Goal: Communication & Community: Answer question/provide support

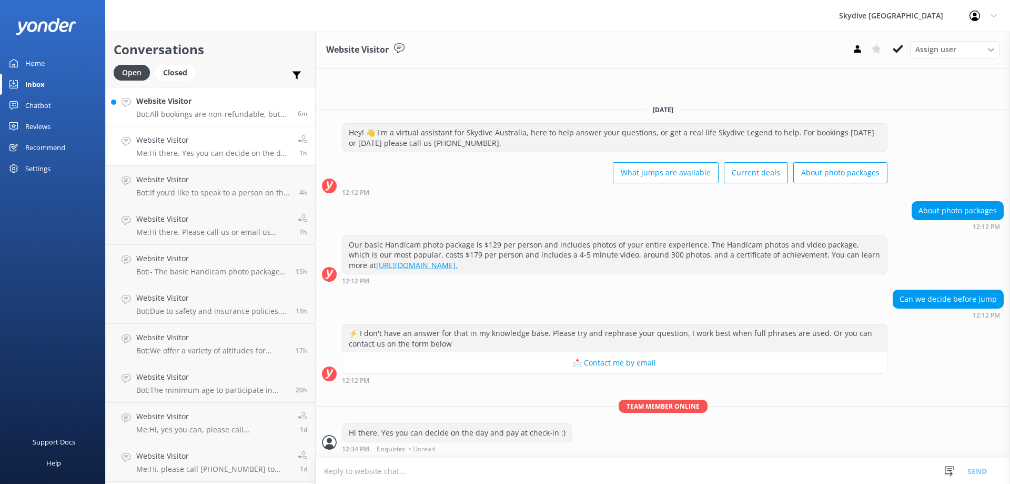
click at [215, 107] on div "Website Visitor Bot: All bookings are non-refundable, but you can reschedule yo…" at bounding box center [213, 106] width 154 height 23
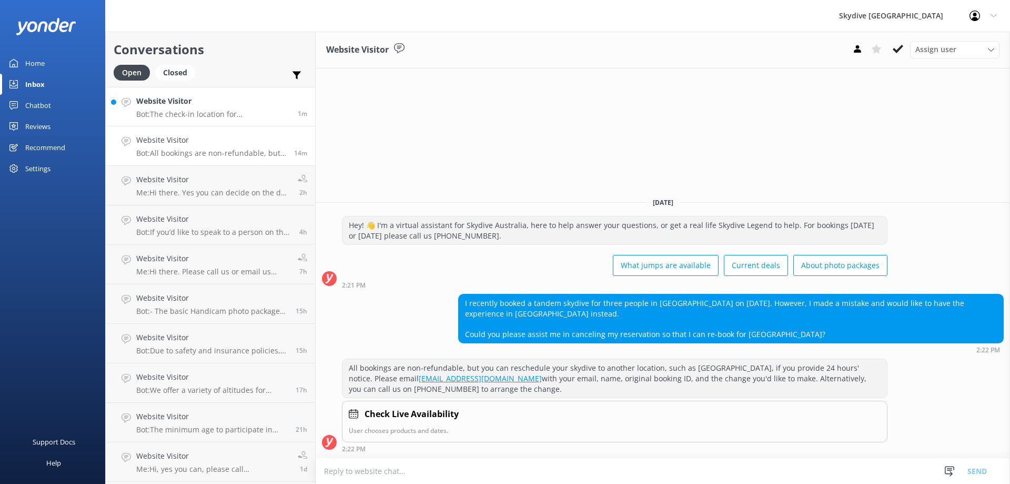
click at [174, 100] on h4 "Website Visitor" at bounding box center [213, 101] width 154 height 12
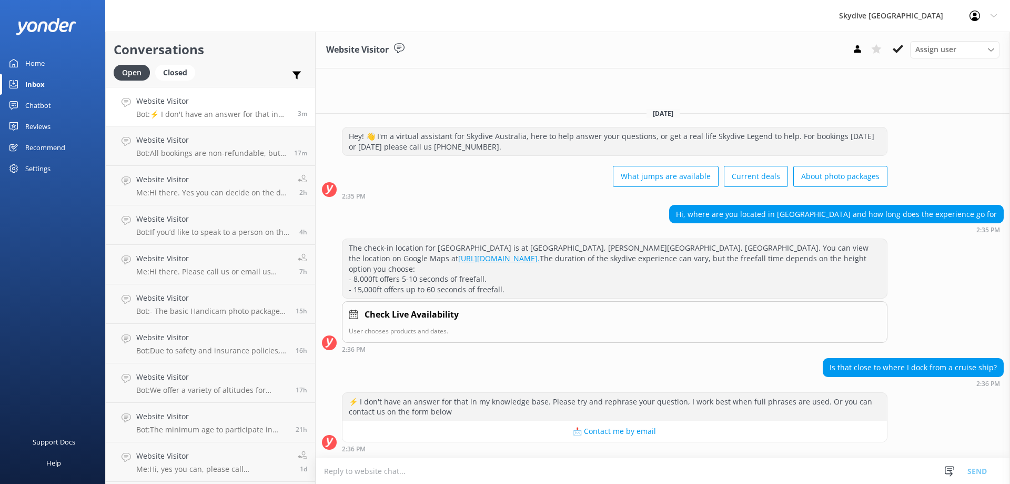
click at [421, 470] on textarea at bounding box center [663, 471] width 695 height 26
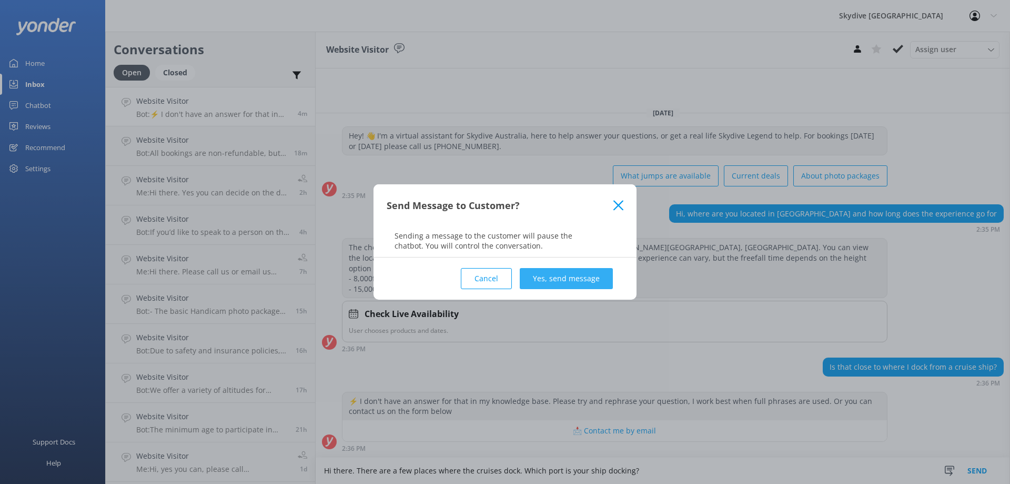
type textarea "Hi there. There are a few places where the cruises dock. Which port is your shi…"
click at [552, 275] on button "Yes, send message" at bounding box center [566, 278] width 93 height 21
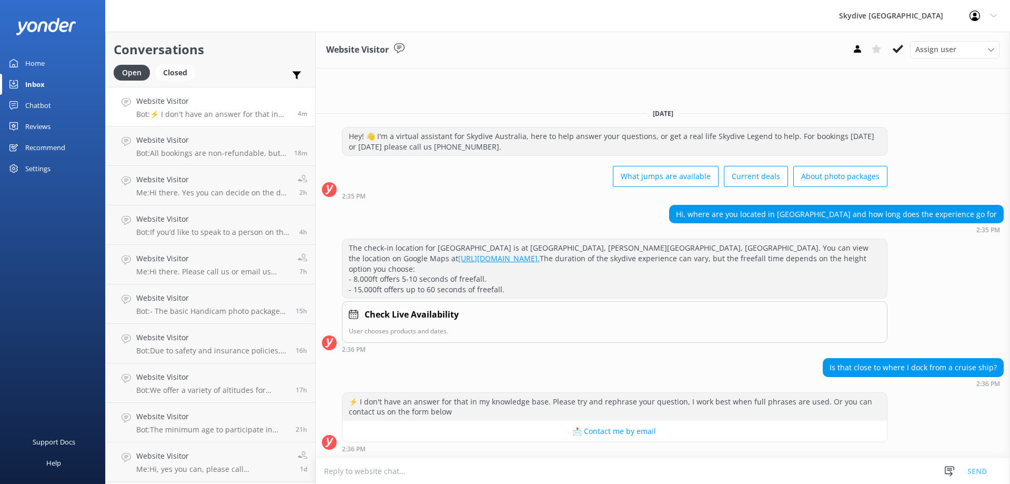
scroll to position [48, 0]
